Goal: Transaction & Acquisition: Purchase product/service

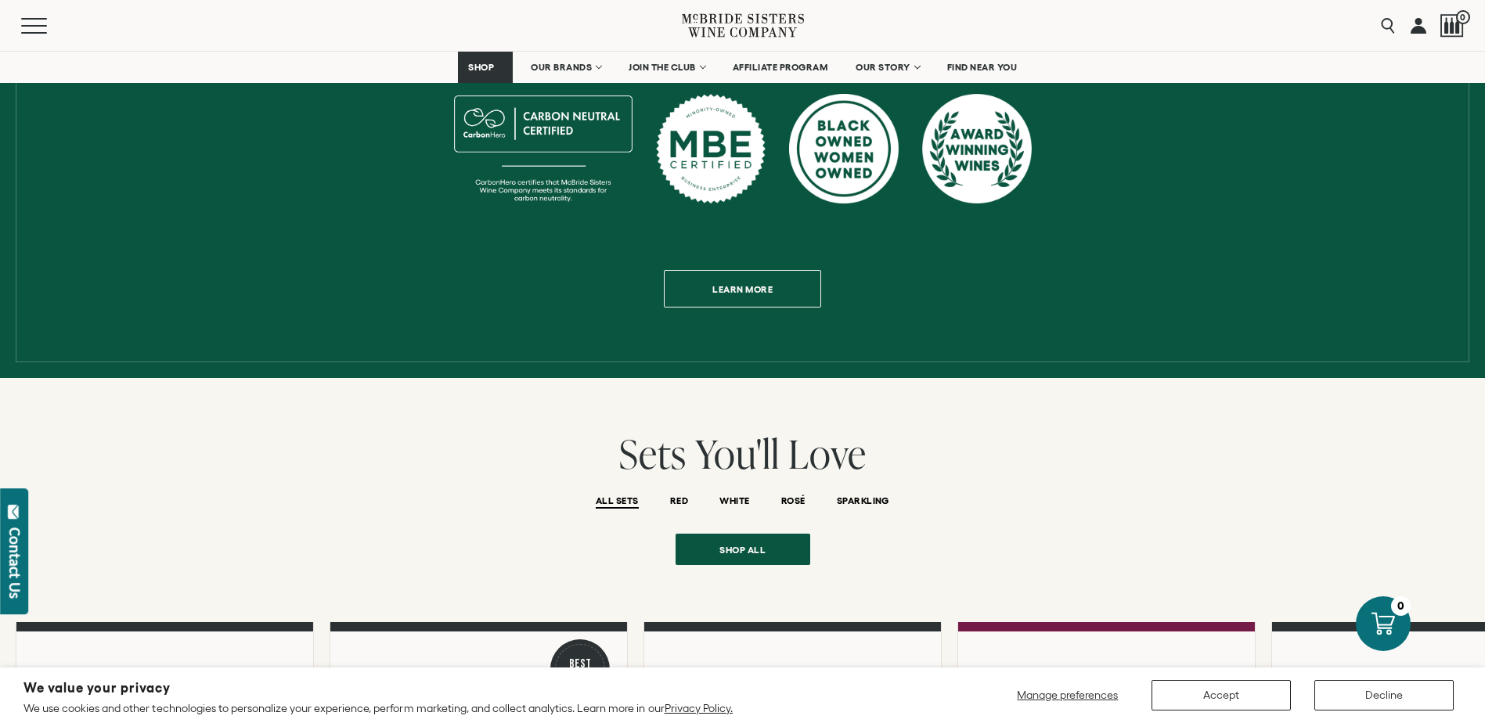
scroll to position [1018, 0]
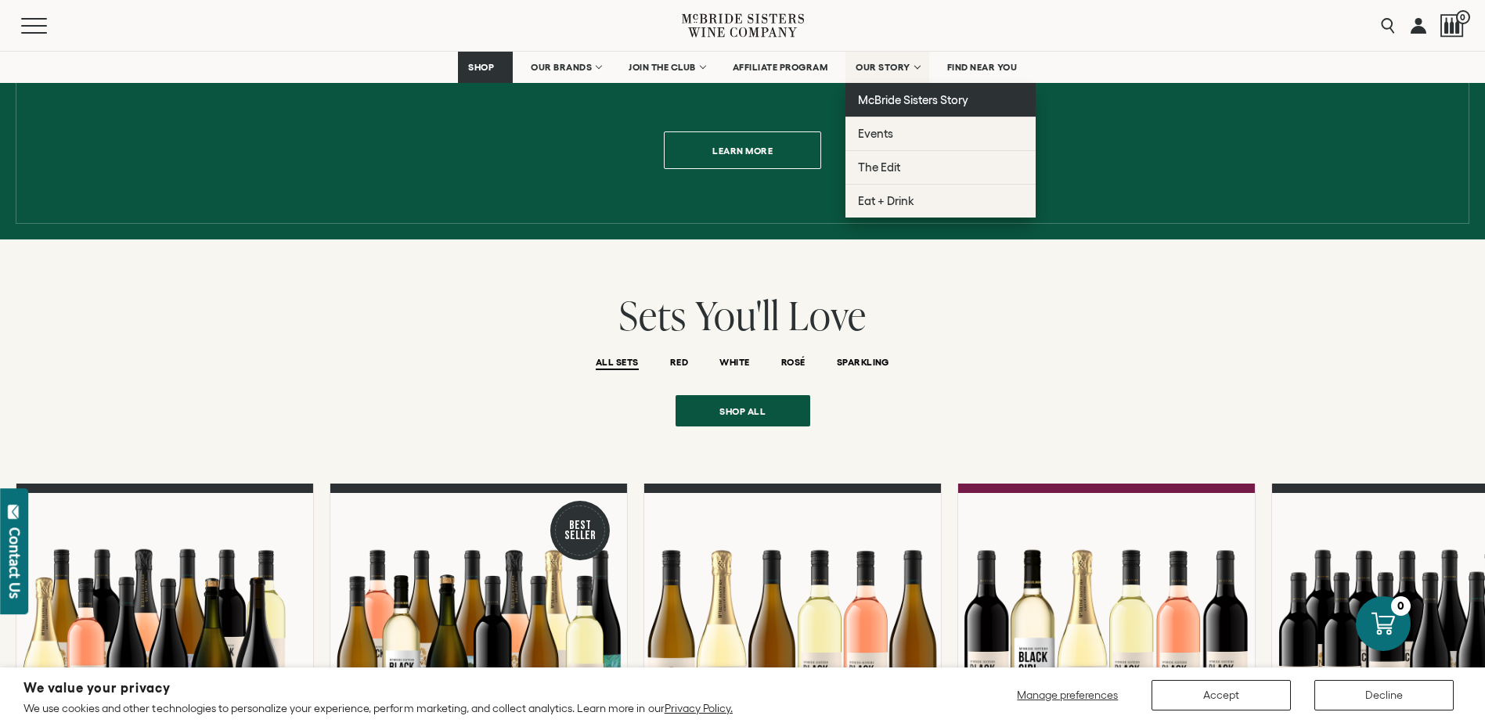
click at [895, 95] on span "McBride Sisters Story" at bounding box center [913, 99] width 110 height 13
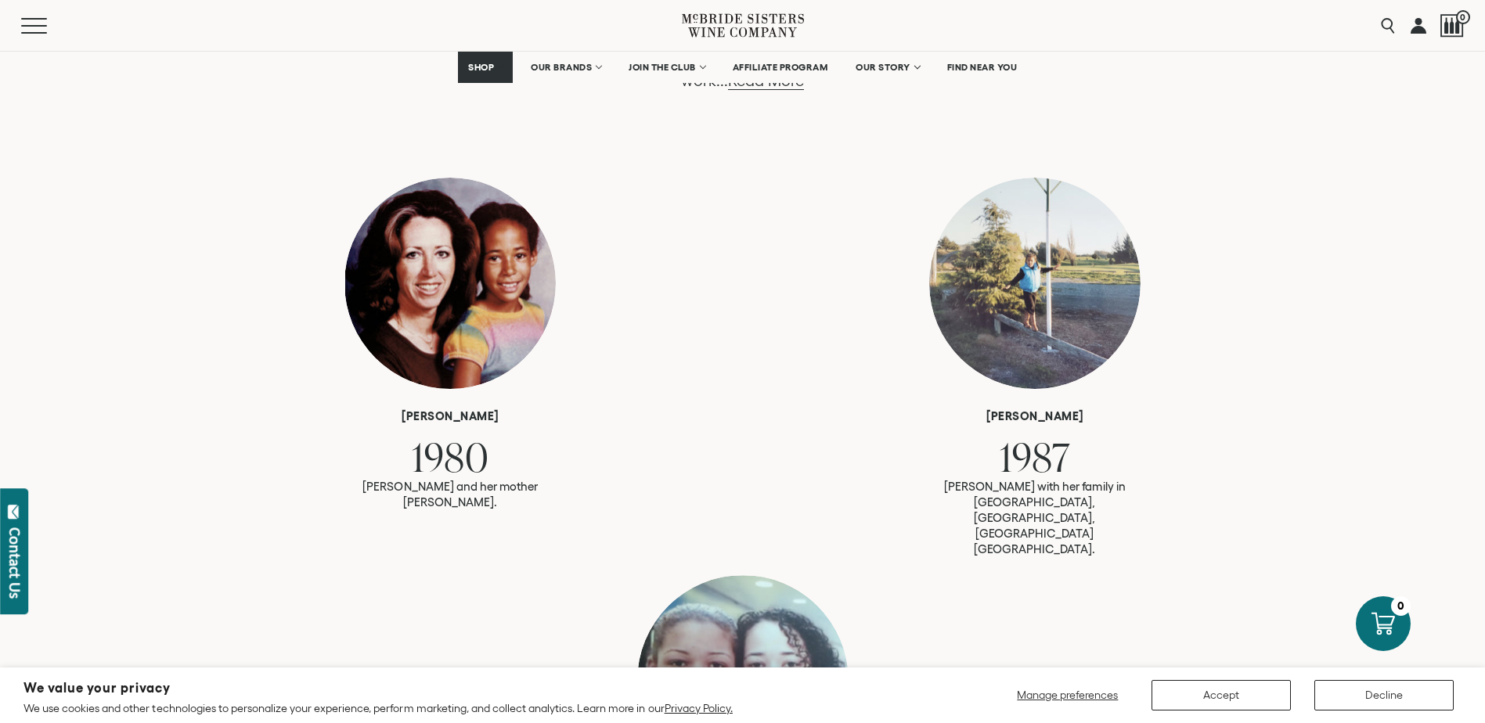
scroll to position [939, 0]
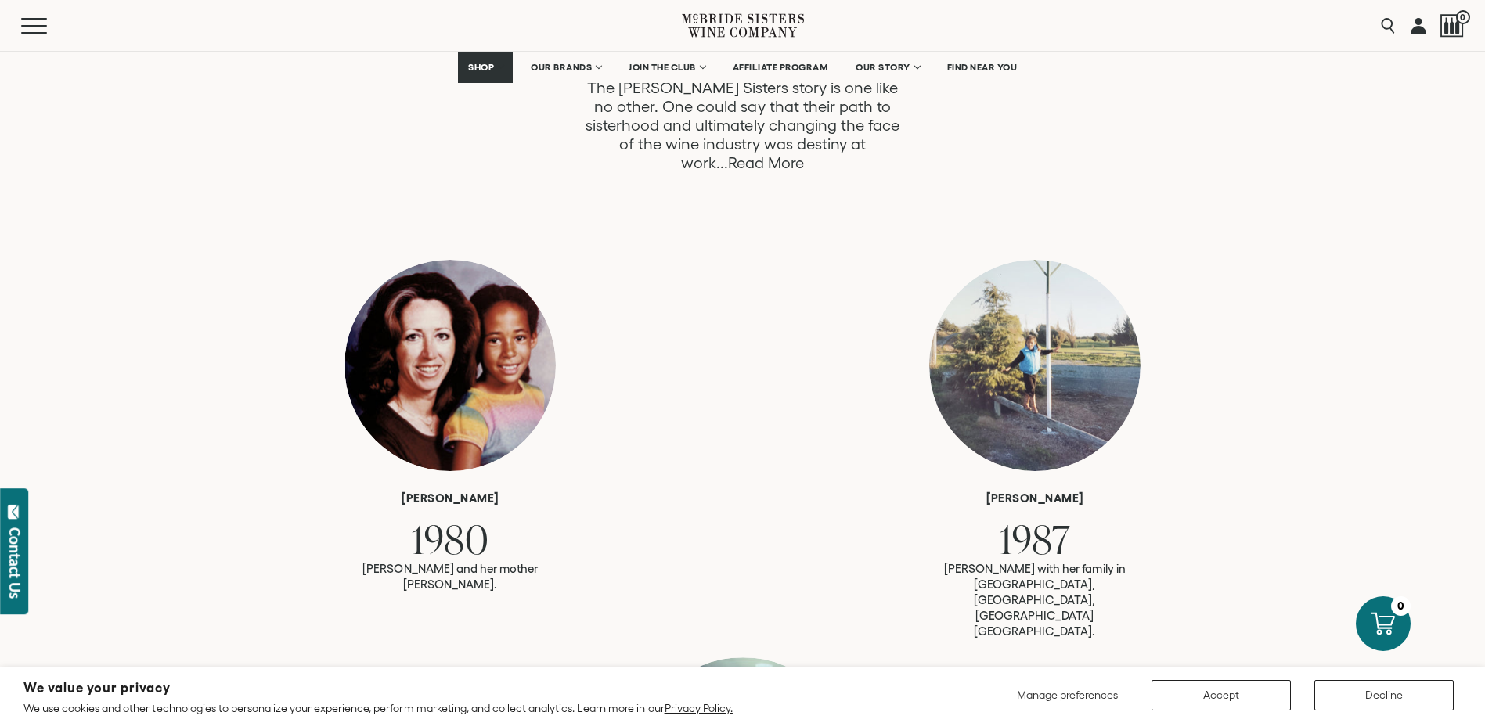
click at [804, 154] on link "Read More" at bounding box center [766, 163] width 76 height 18
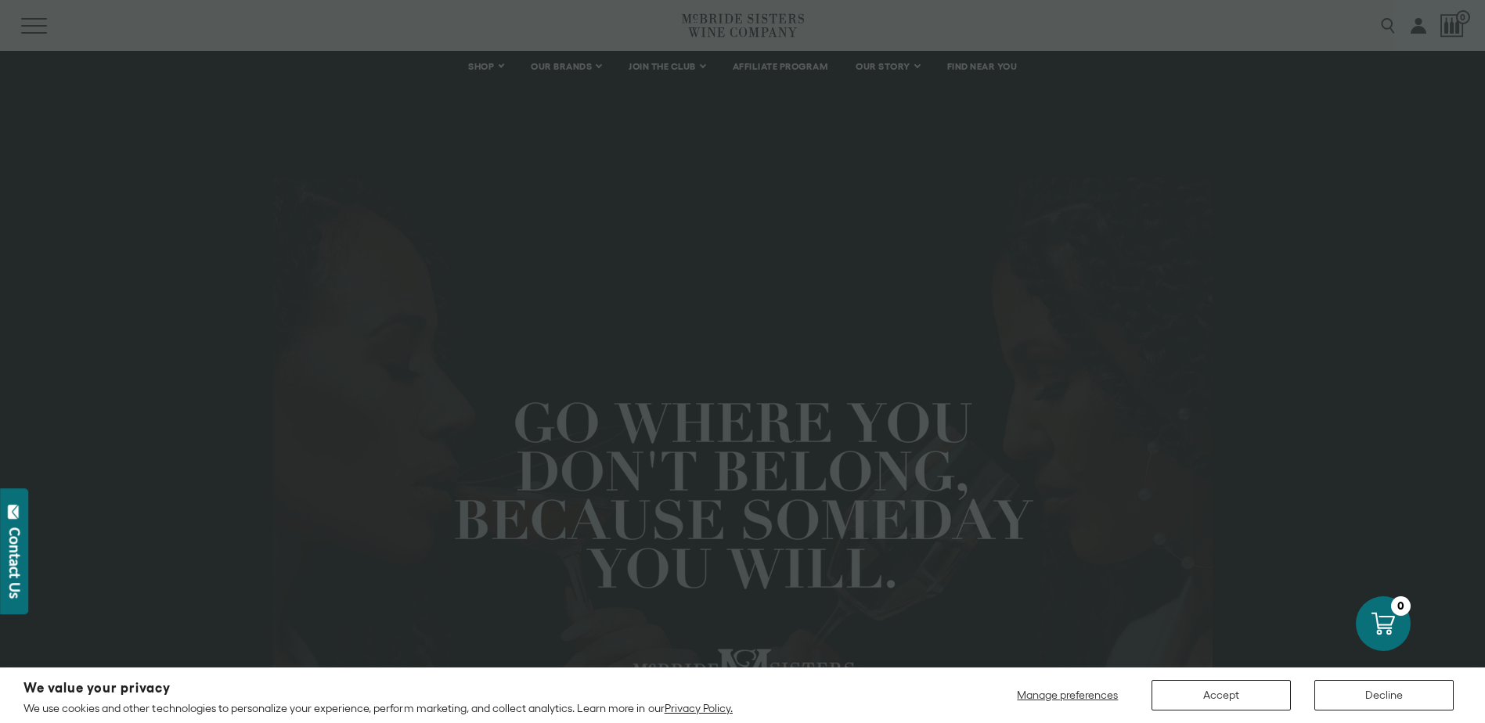
scroll to position [1508, 0]
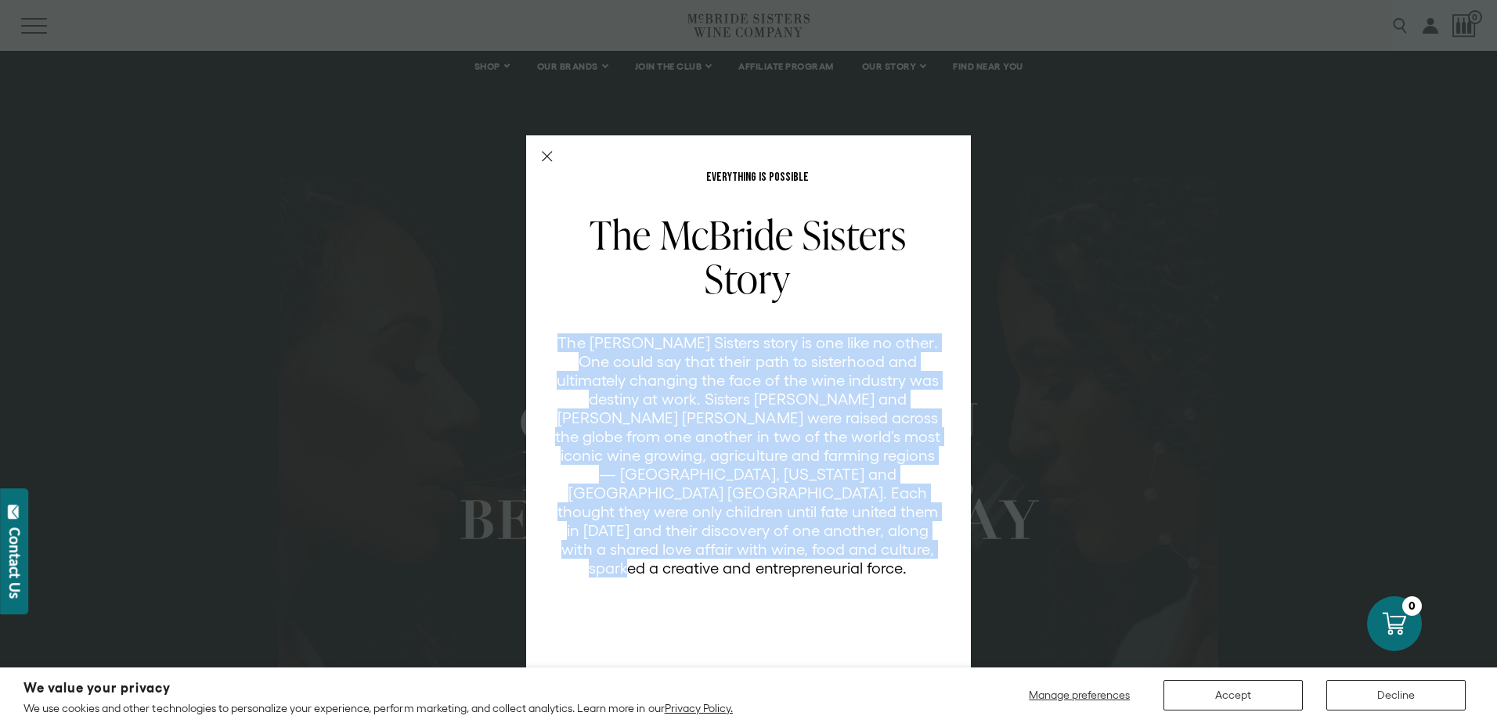
drag, startPoint x: 848, startPoint y: 551, endPoint x: 538, endPoint y: 338, distance: 376.0
click at [538, 338] on div "EVERYTHING IS POSSIBLE The McBride Sisters Story The McBride Sisters story is o…" at bounding box center [748, 422] width 445 height 575
copy p "The [PERSON_NAME] Sisters story is one like no other. One could say that their …"
click at [993, 111] on div "EVERYTHING IS POSSIBLE The McBride Sisters Story The McBride Sisters story is o…" at bounding box center [748, 361] width 1497 height 723
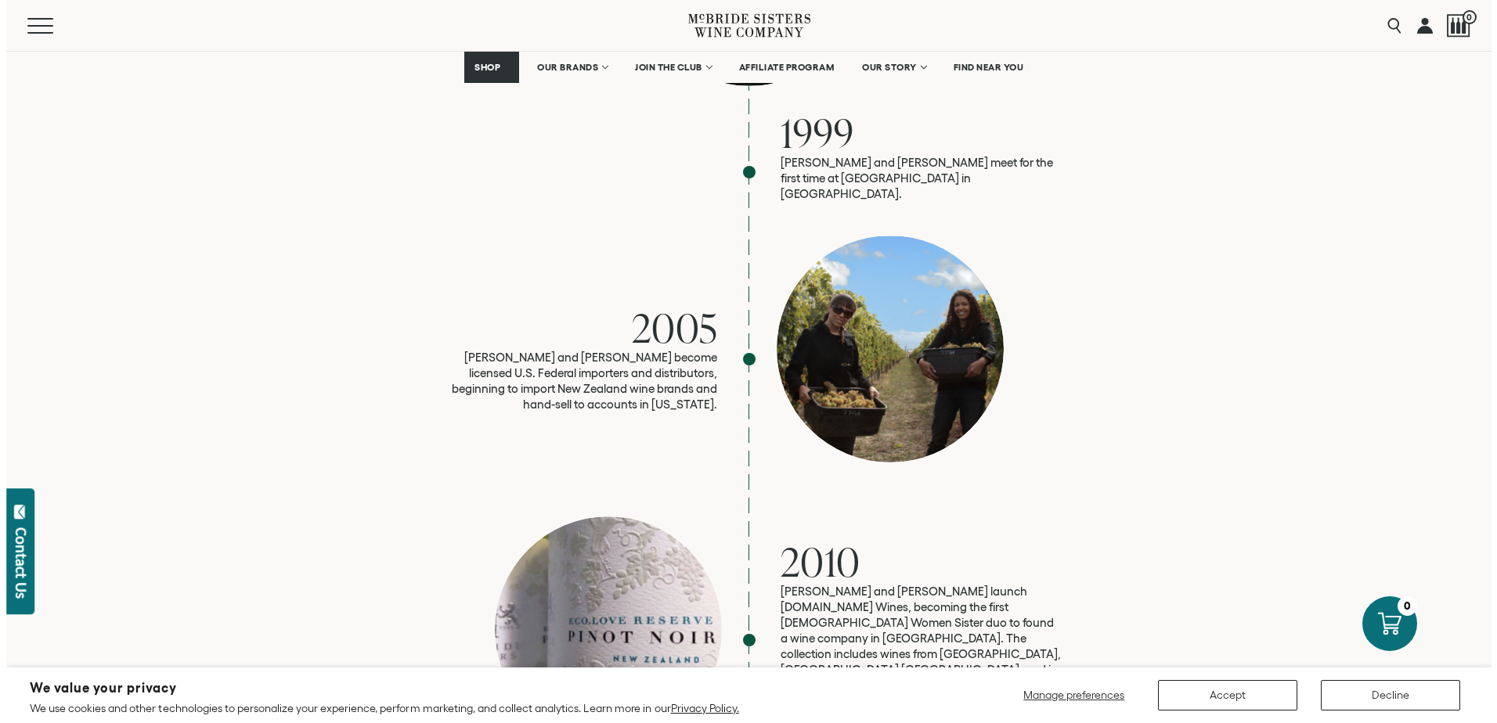
scroll to position [2348, 0]
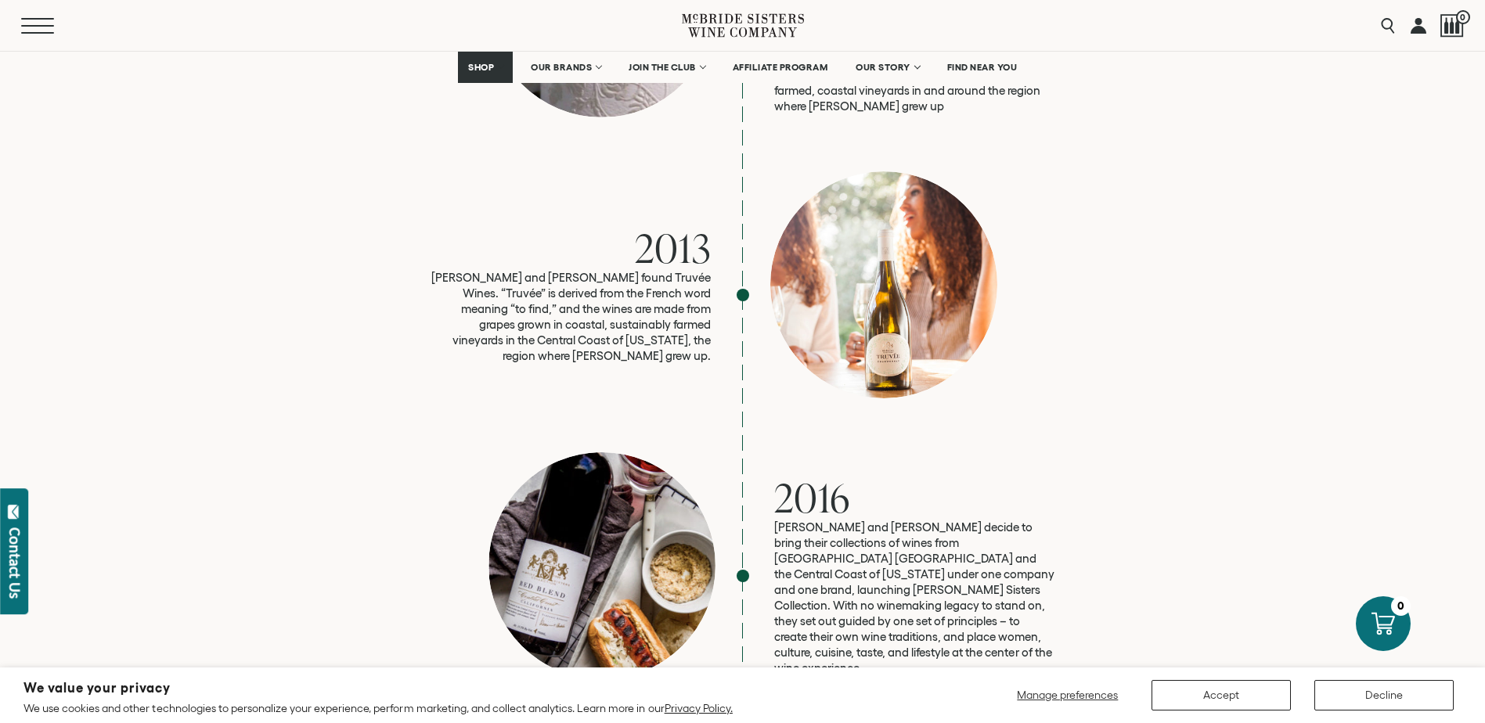
click at [36, 20] on button "Menu" at bounding box center [49, 26] width 56 height 16
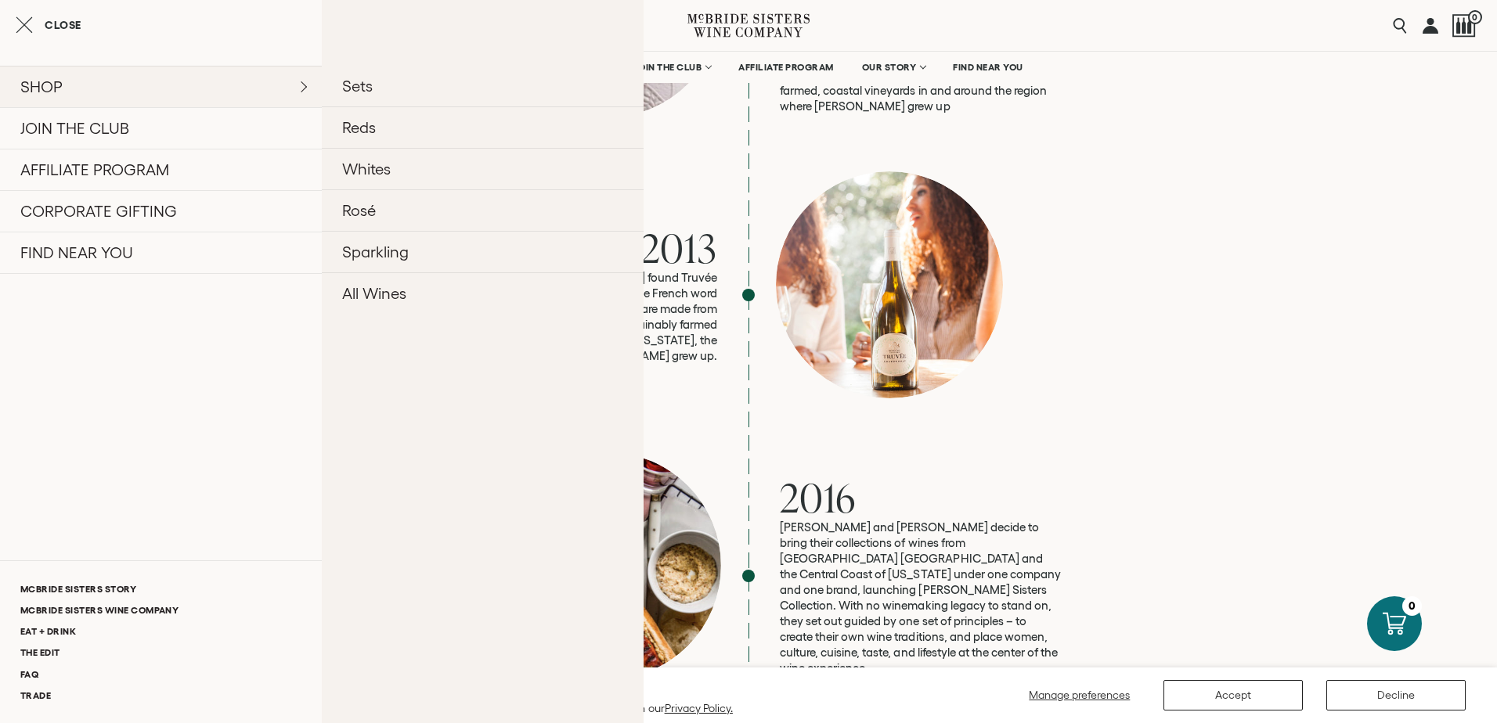
click at [76, 78] on link "SHOP" at bounding box center [161, 86] width 322 height 41
